Goal: Information Seeking & Learning: Learn about a topic

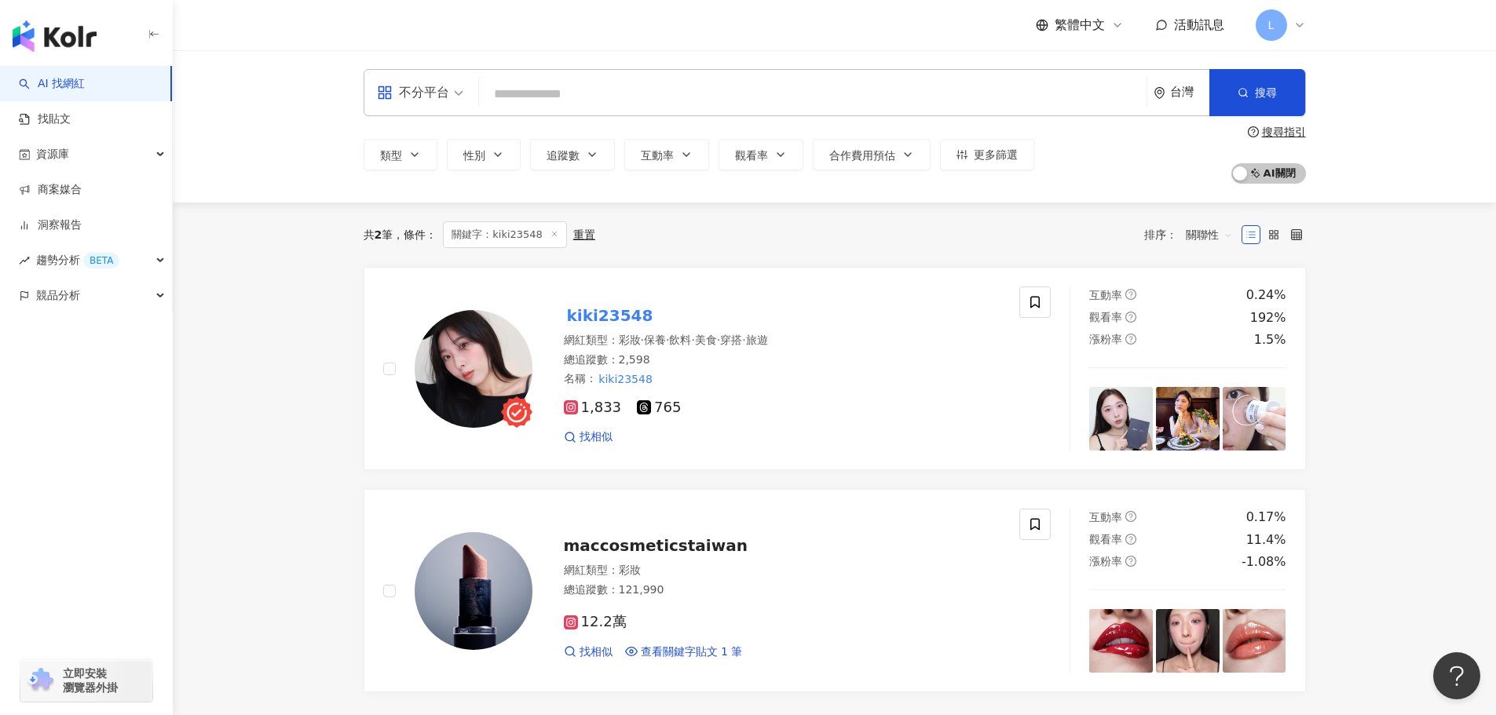
type input "**********"
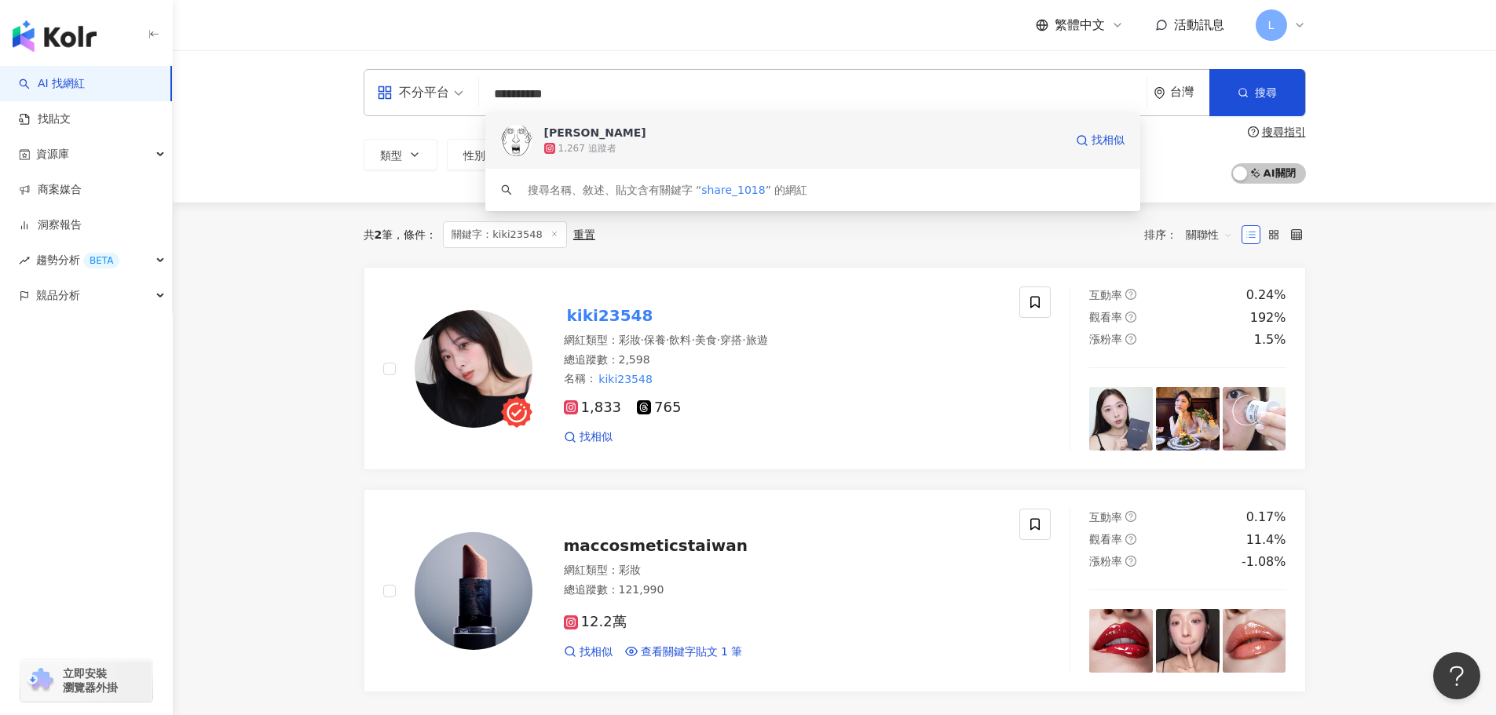
click at [895, 155] on div "1,267 追蹤者" at bounding box center [804, 149] width 520 height 16
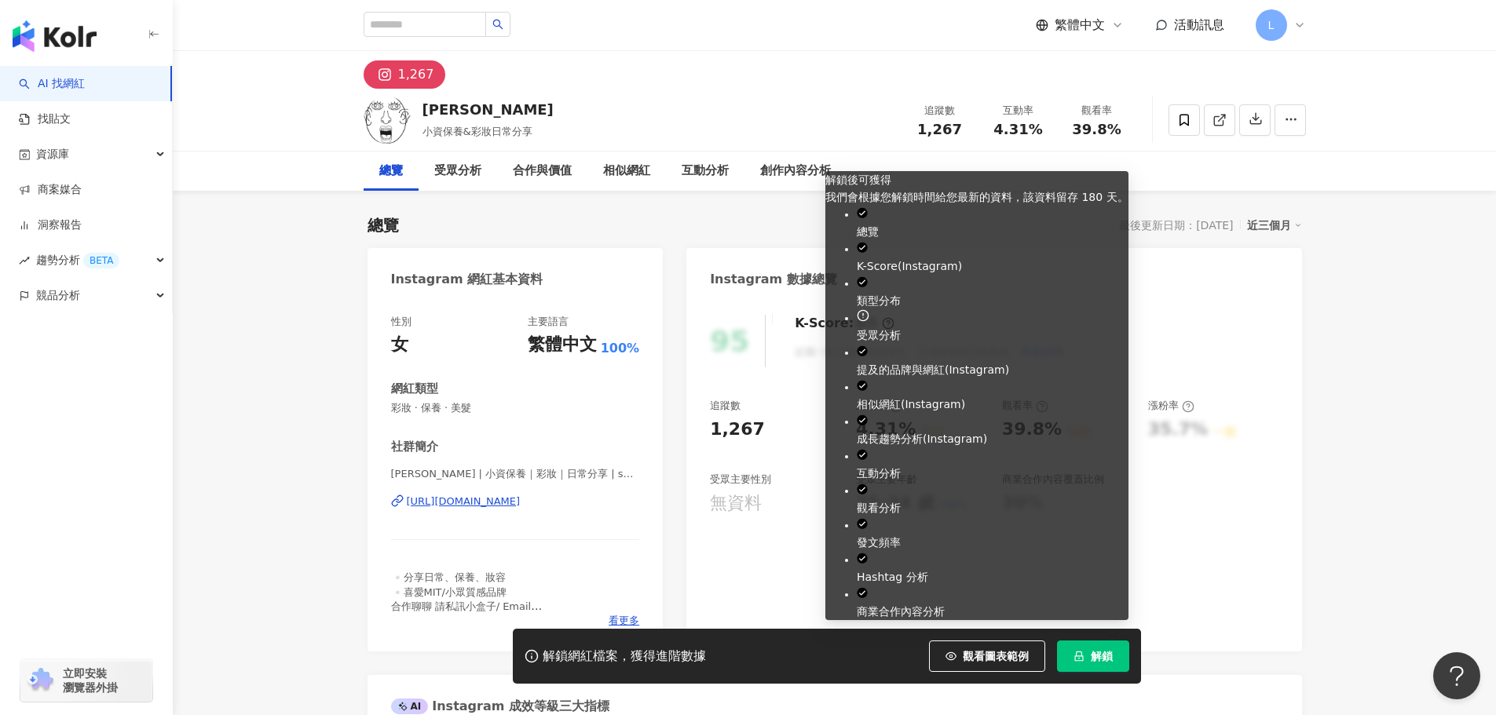
click at [1106, 667] on button "解鎖" at bounding box center [1093, 656] width 72 height 31
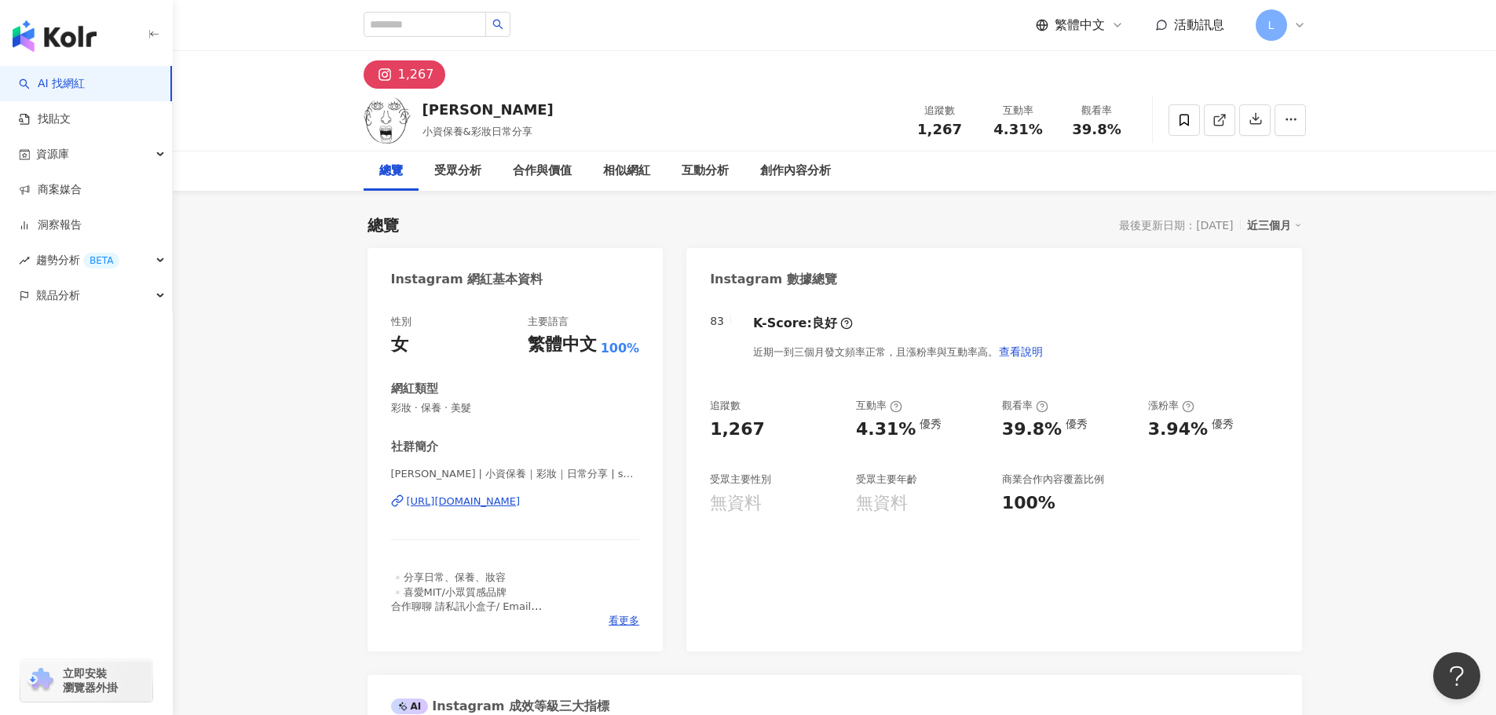
click at [934, 30] on div "繁體中文 活動訊息 L" at bounding box center [835, 25] width 942 height 50
